Goal: Task Accomplishment & Management: Use online tool/utility

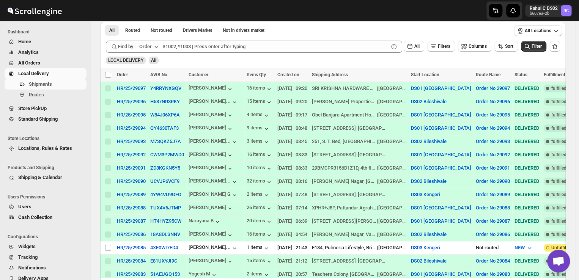
scroll to position [124, 0]
click at [106, 244] on input "Select shipment" at bounding box center [108, 247] width 6 height 6
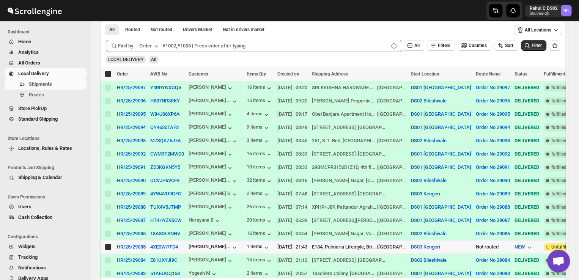
checkbox input "true"
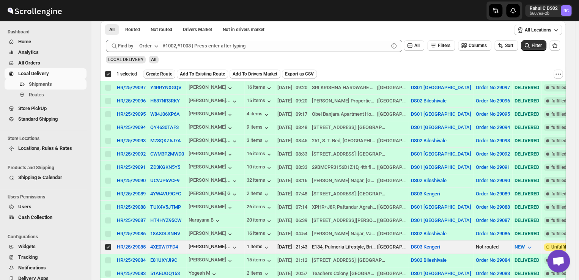
click at [163, 70] on button "Create Route" at bounding box center [159, 73] width 32 height 9
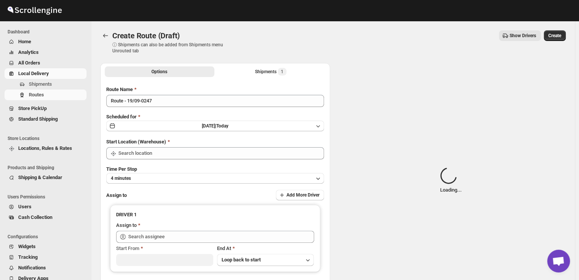
type input "DS03 Kengeri"
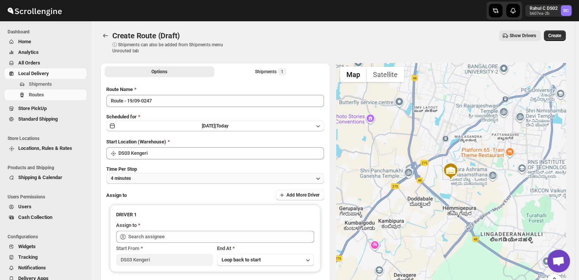
click at [144, 176] on button "4 minutes" at bounding box center [215, 178] width 218 height 11
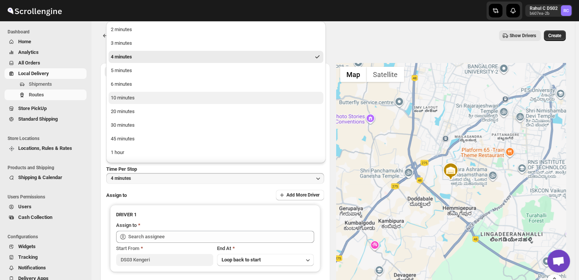
click at [122, 99] on div "10 minutes" at bounding box center [123, 98] width 24 height 8
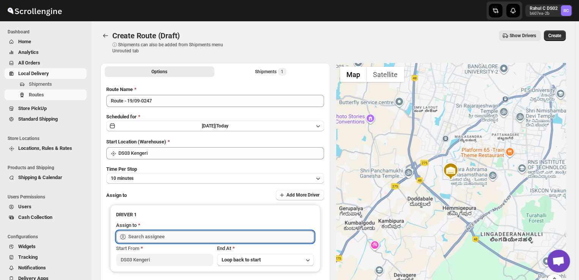
click at [174, 235] on input "text" at bounding box center [221, 237] width 186 height 12
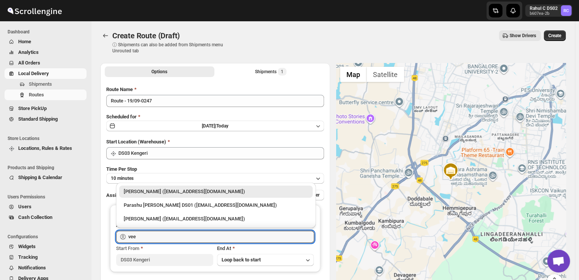
click at [170, 191] on div "[PERSON_NAME] ([EMAIL_ADDRESS][DOMAIN_NAME])" at bounding box center [216, 192] width 184 height 8
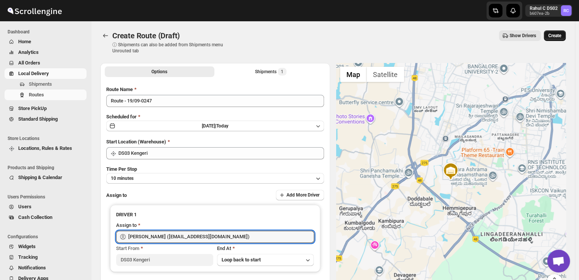
type input "[PERSON_NAME] ([EMAIL_ADDRESS][DOMAIN_NAME])"
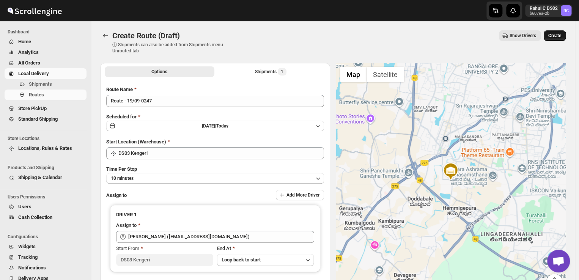
click at [561, 33] on span "Create" at bounding box center [554, 36] width 13 height 6
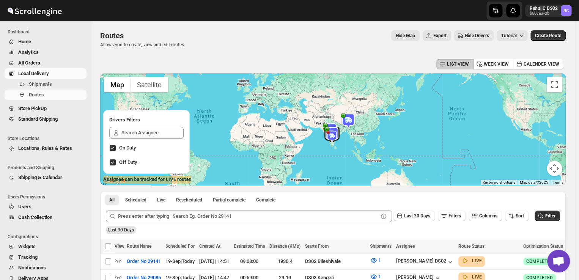
click at [339, 134] on img at bounding box center [331, 134] width 15 height 15
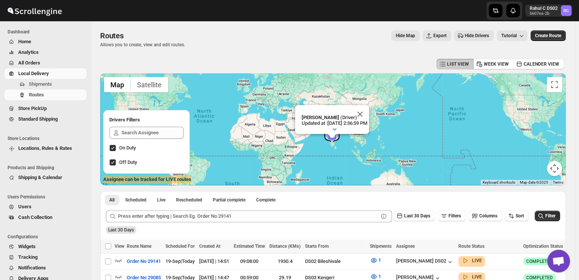
click at [339, 134] on img at bounding box center [331, 134] width 15 height 15
drag, startPoint x: 333, startPoint y: 138, endPoint x: 337, endPoint y: 126, distance: 12.1
click at [337, 126] on button "button" at bounding box center [334, 129] width 17 height 11
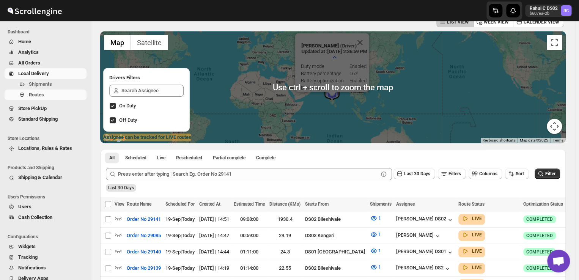
scroll to position [42, 0]
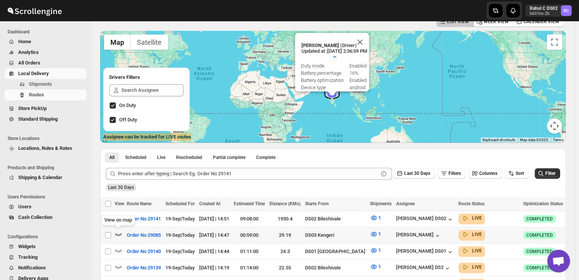
click at [118, 234] on icon "button" at bounding box center [118, 234] width 6 height 3
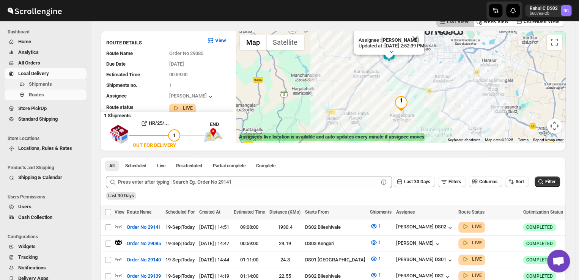
click at [60, 86] on span "Shipments" at bounding box center [57, 84] width 56 height 8
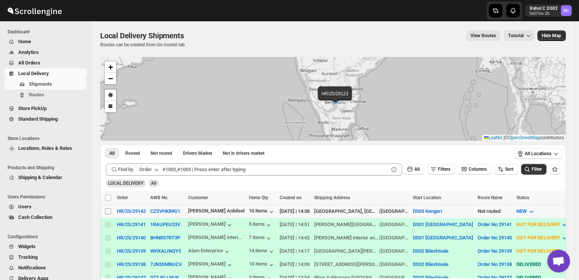
click at [107, 210] on input "Select shipment" at bounding box center [108, 211] width 6 height 6
checkbox input "true"
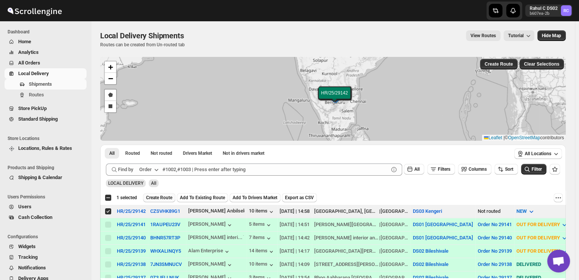
click at [159, 196] on span "Create Route" at bounding box center [159, 198] width 26 height 6
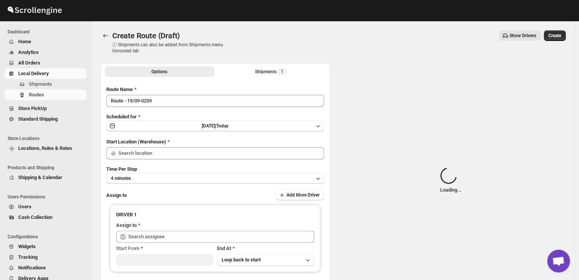
type input "DS03 Kengeri"
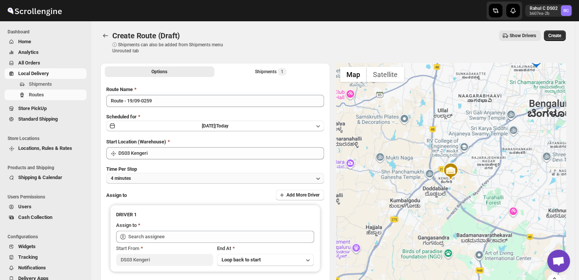
click at [150, 178] on button "4 minutes" at bounding box center [215, 178] width 218 height 11
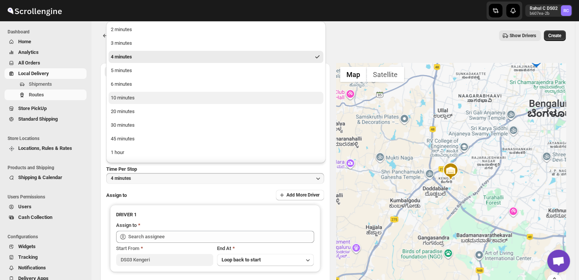
click at [135, 99] on button "10 minutes" at bounding box center [215, 98] width 215 height 12
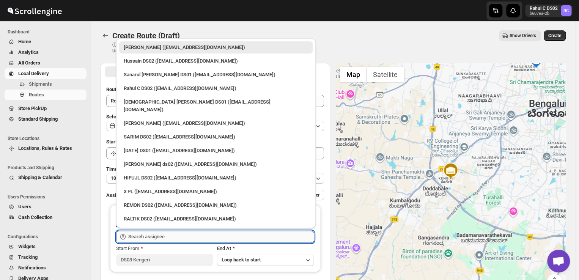
click at [171, 233] on input "text" at bounding box center [221, 237] width 186 height 12
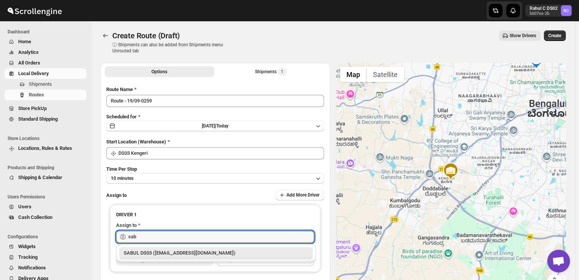
click at [149, 253] on div "SABUL DS03 ([EMAIL_ADDRESS][DOMAIN_NAME])" at bounding box center [216, 253] width 184 height 8
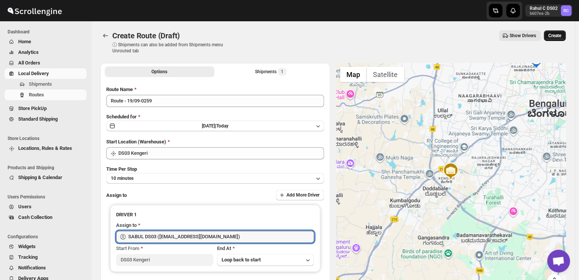
type input "SABUL DS03 ([EMAIL_ADDRESS][DOMAIN_NAME])"
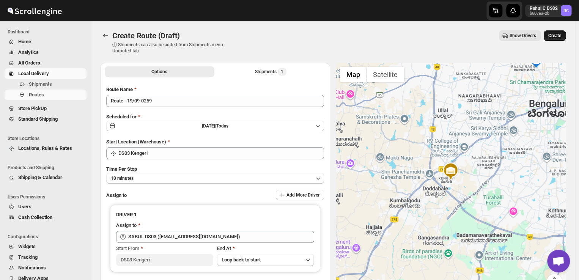
click at [557, 34] on span "Create" at bounding box center [554, 36] width 13 height 6
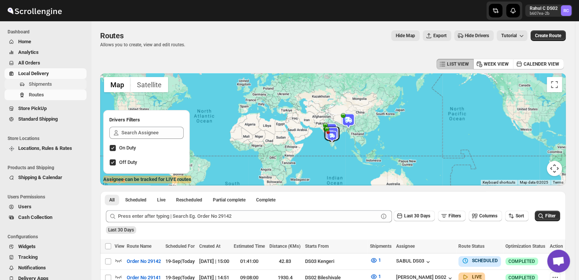
click at [39, 83] on span "Shipments" at bounding box center [40, 84] width 23 height 6
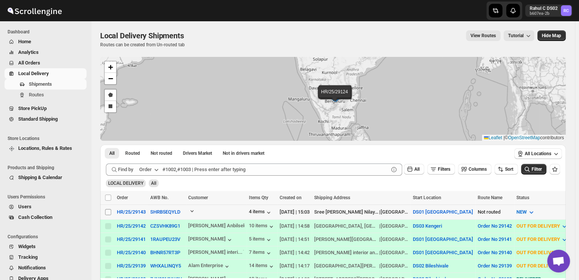
click at [105, 210] on input "Select shipment" at bounding box center [108, 212] width 6 height 6
checkbox input "true"
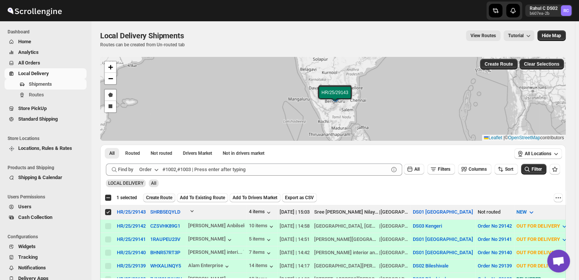
click at [155, 197] on span "Create Route" at bounding box center [159, 198] width 26 height 6
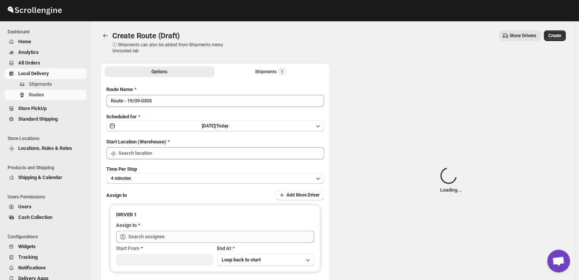
type input "DS01 [GEOGRAPHIC_DATA]"
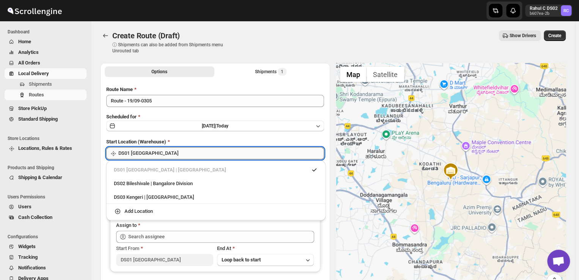
click at [167, 156] on input "DS01 [GEOGRAPHIC_DATA]" at bounding box center [221, 153] width 206 height 12
click at [124, 199] on div "DS03 Kengeri | [GEOGRAPHIC_DATA]" at bounding box center [216, 197] width 204 height 8
type input "DS03 Kengeri"
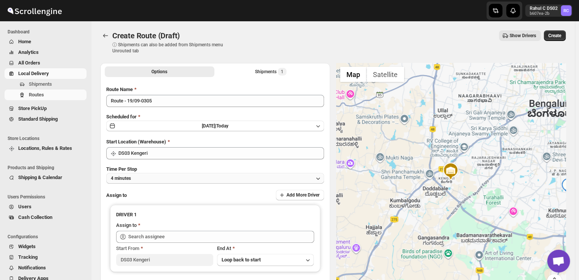
click at [164, 177] on button "4 minutes" at bounding box center [215, 178] width 218 height 11
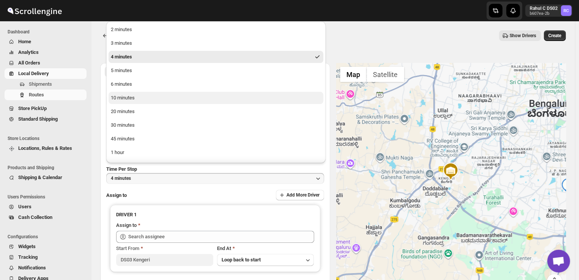
click at [129, 95] on div "10 minutes" at bounding box center [123, 98] width 24 height 8
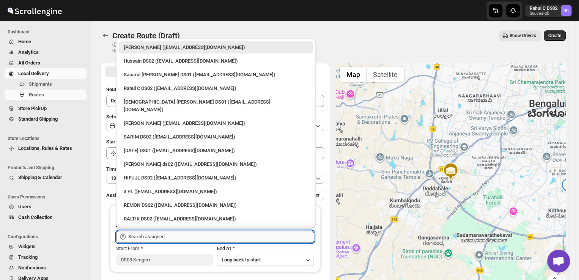
click at [178, 234] on input "text" at bounding box center [221, 237] width 186 height 12
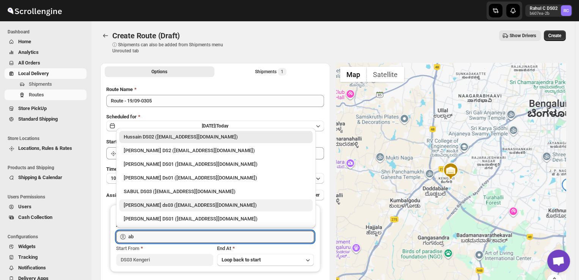
click at [169, 206] on div "[PERSON_NAME] ds03 ([EMAIL_ADDRESS][DOMAIN_NAME])" at bounding box center [216, 205] width 184 height 8
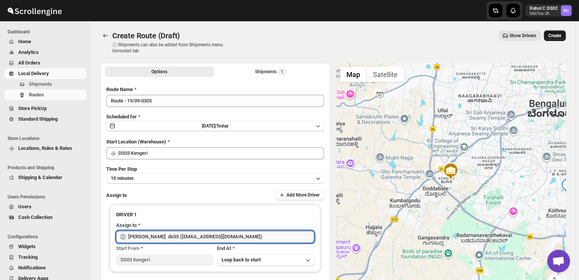
type input "[PERSON_NAME] ds03 ([EMAIL_ADDRESS][DOMAIN_NAME])"
click at [560, 35] on span "Create" at bounding box center [554, 36] width 13 height 6
